Goal: Information Seeking & Learning: Learn about a topic

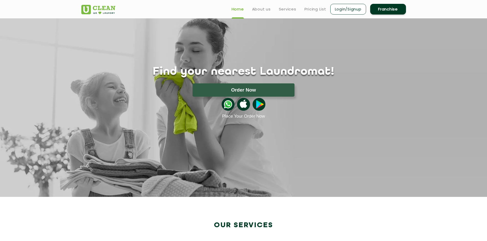
click at [350, 7] on link "Login/Signup" at bounding box center [348, 9] width 36 height 11
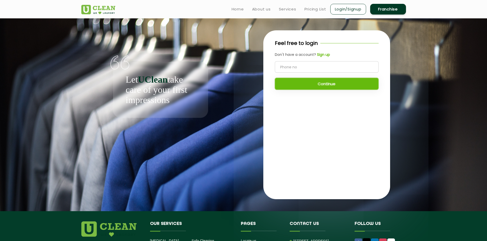
click at [397, 41] on div "Feel free to login Don't have a account? Sign up Continue" at bounding box center [326, 114] width 158 height 193
click at [390, 10] on link "Franchise" at bounding box center [388, 9] width 36 height 11
click at [235, 7] on link "Home" at bounding box center [237, 9] width 12 height 6
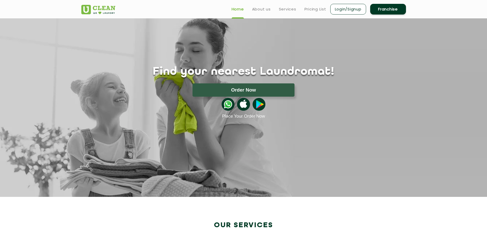
click at [344, 10] on link "Login/Signup" at bounding box center [348, 9] width 36 height 11
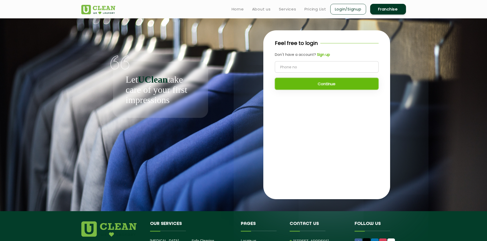
click at [316, 68] on input "tel" at bounding box center [327, 66] width 104 height 11
type input "9964491933"
click at [316, 82] on button "Continue" at bounding box center [327, 84] width 104 height 12
click at [321, 55] on b "Sign up" at bounding box center [323, 54] width 13 height 5
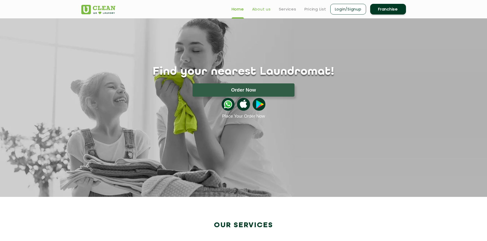
click at [265, 9] on link "About us" at bounding box center [261, 9] width 19 height 6
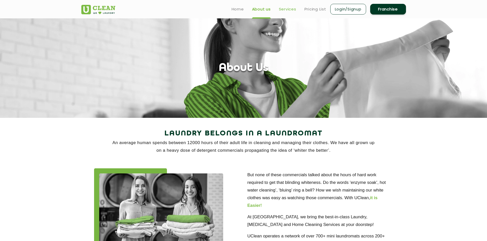
click at [289, 10] on link "Services" at bounding box center [287, 9] width 17 height 6
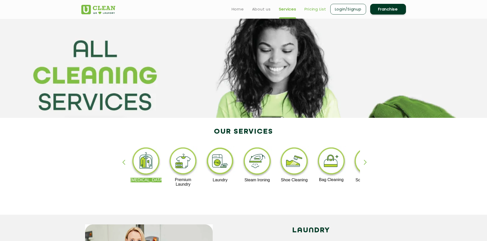
click at [311, 10] on link "Pricing List" at bounding box center [315, 9] width 22 height 6
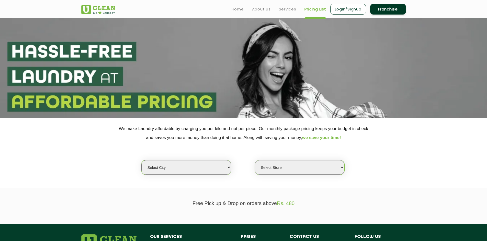
click at [296, 8] on ul "Home About us Services Pricing List Login/Signup Franchise" at bounding box center [316, 9] width 178 height 12
click at [292, 8] on link "Services" at bounding box center [287, 9] width 17 height 6
